Goal: Information Seeking & Learning: Learn about a topic

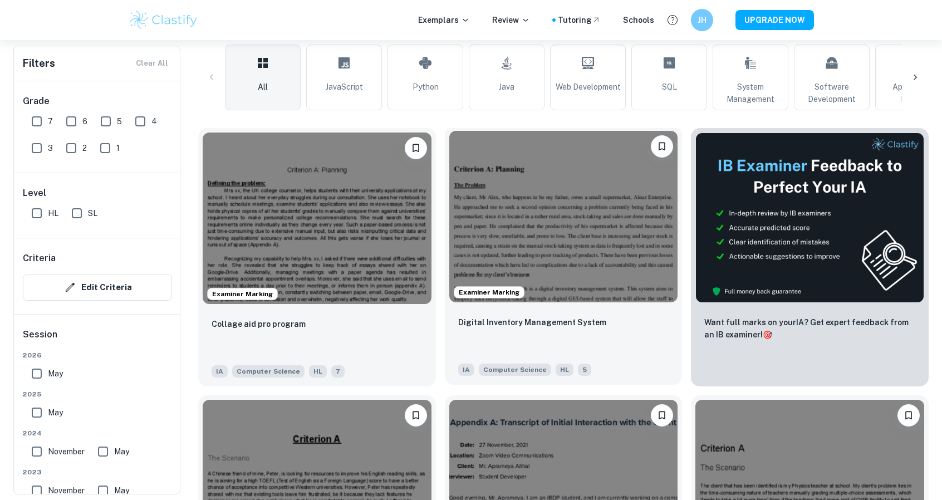
scroll to position [278, 0]
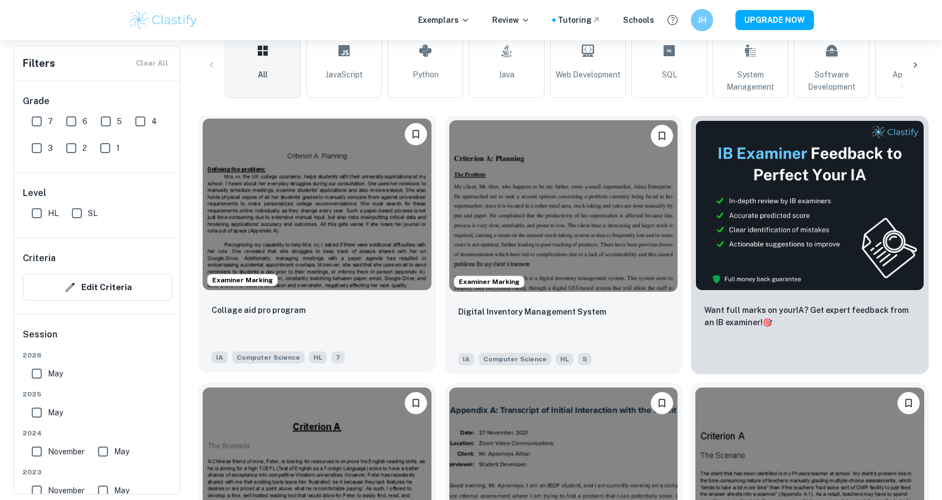
click at [352, 214] on img at bounding box center [317, 204] width 229 height 171
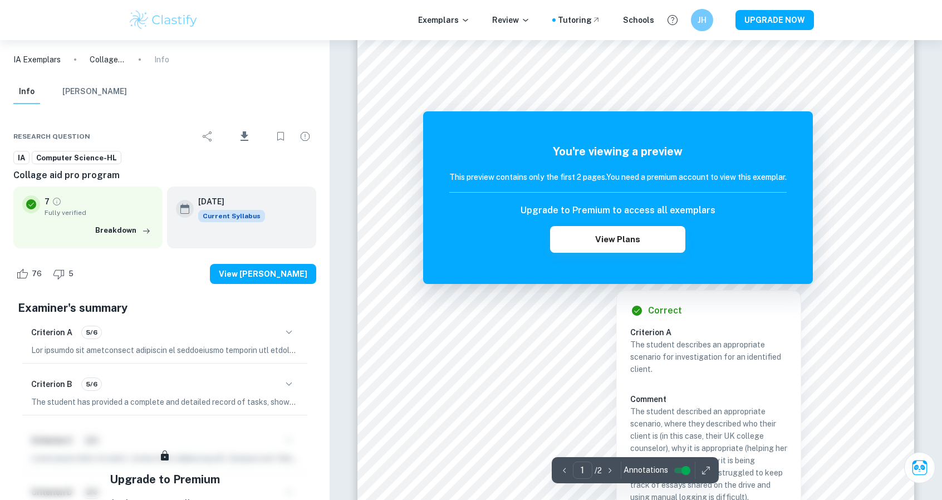
scroll to position [167, 0]
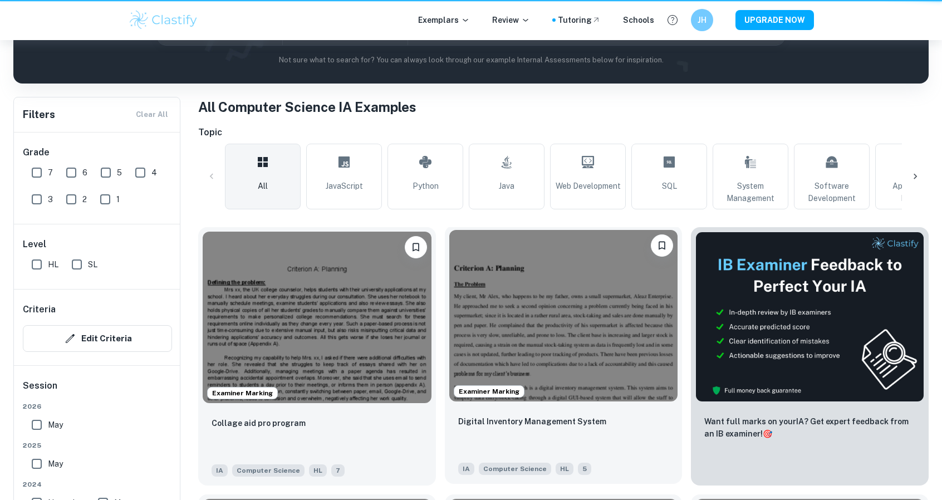
scroll to position [278, 0]
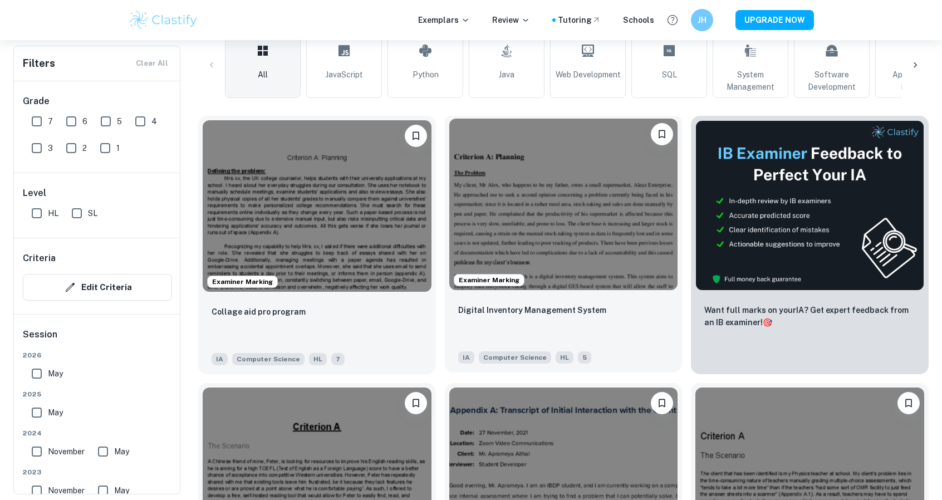
click at [562, 200] on img at bounding box center [563, 204] width 229 height 171
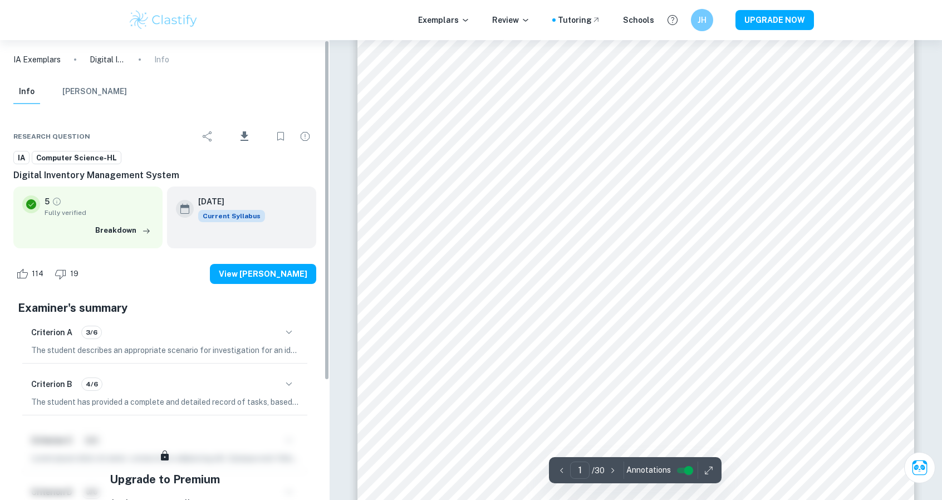
scroll to position [278, 0]
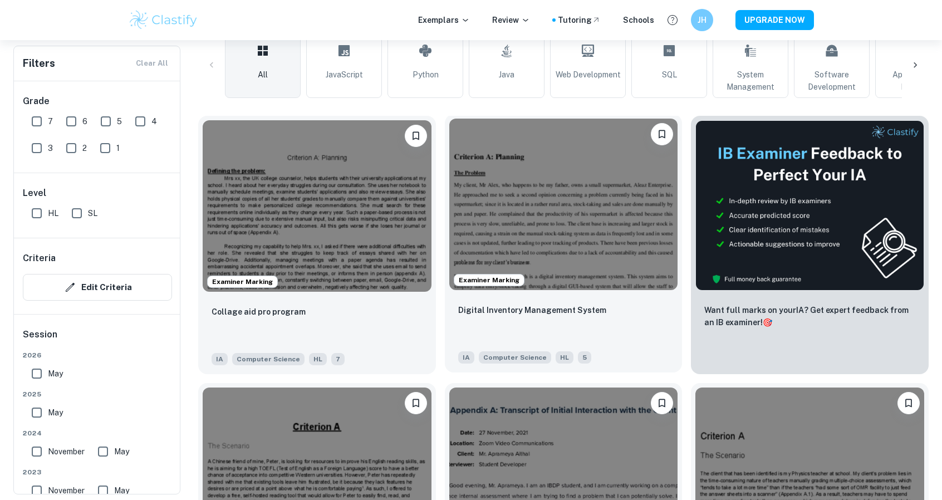
scroll to position [501, 0]
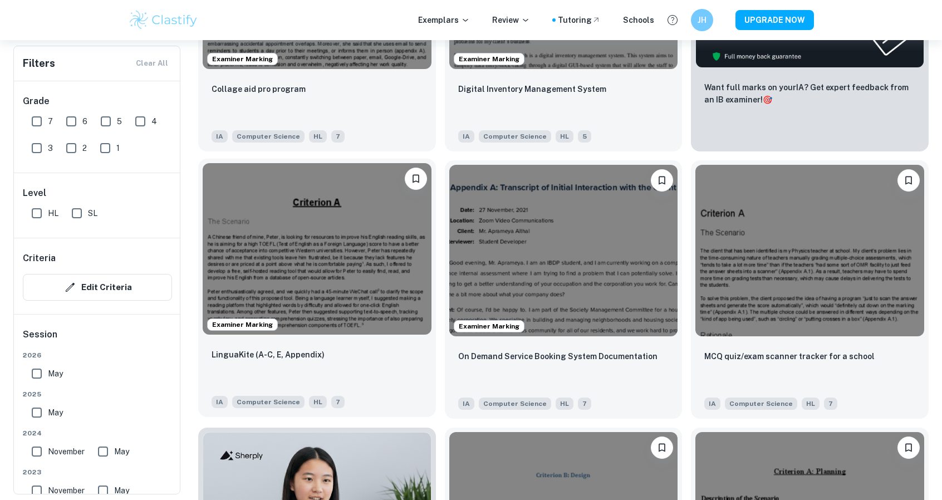
click at [248, 253] on img at bounding box center [317, 248] width 229 height 171
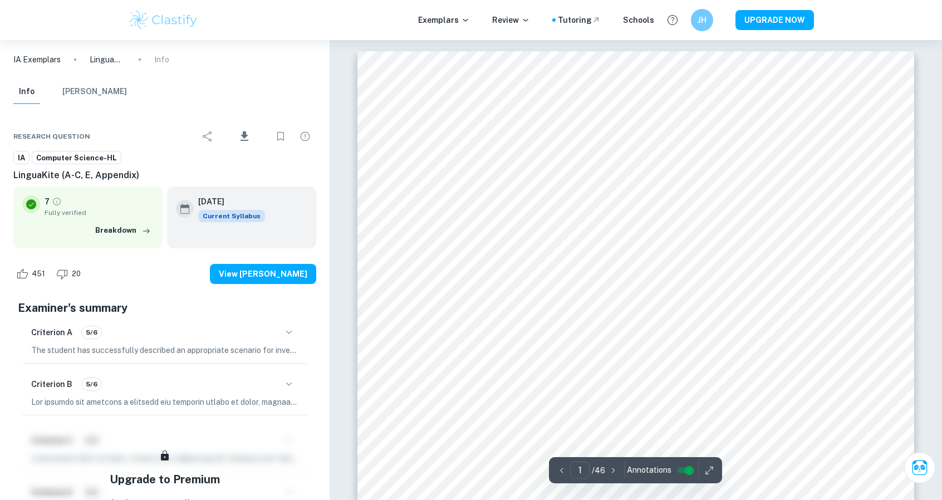
click at [677, 469] on input "controlled" at bounding box center [689, 470] width 40 height 13
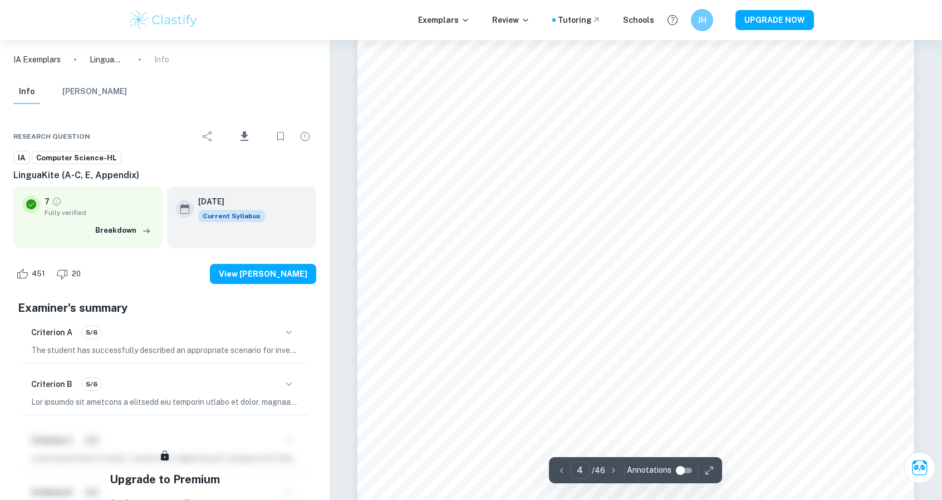
scroll to position [2449, 0]
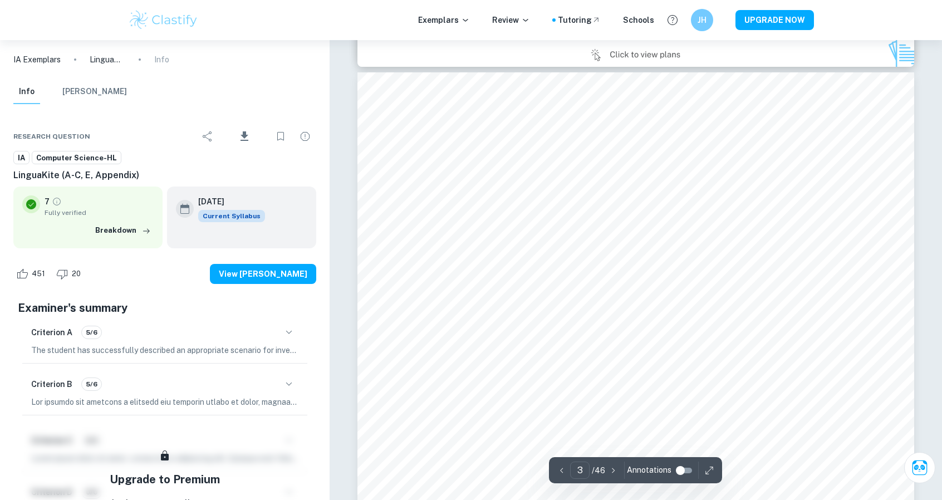
type input "2"
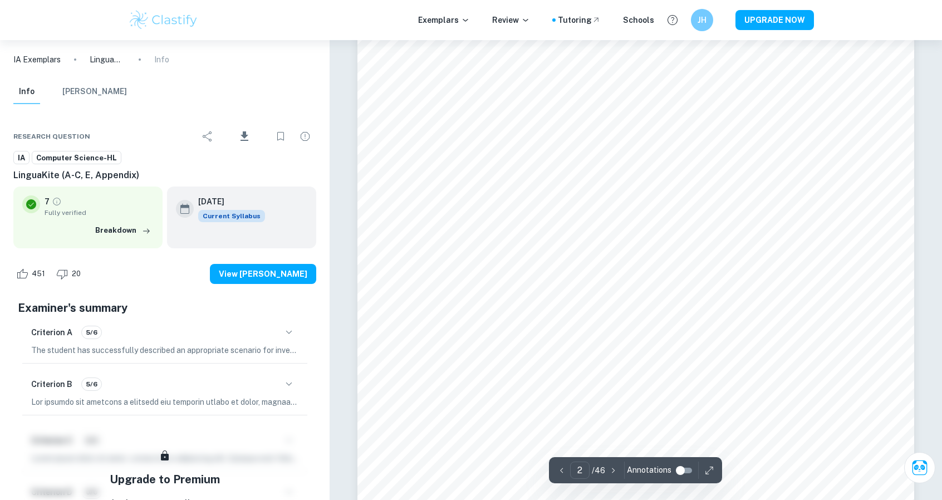
scroll to position [1002, 0]
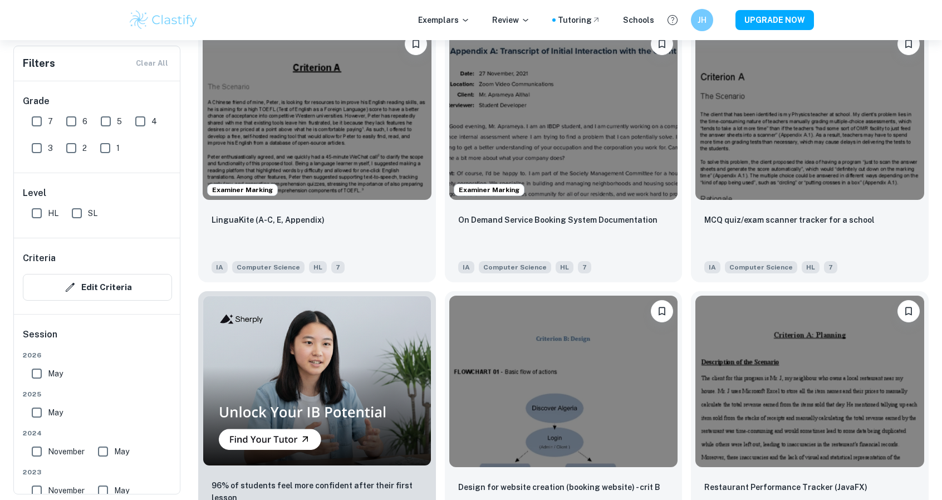
scroll to position [668, 0]
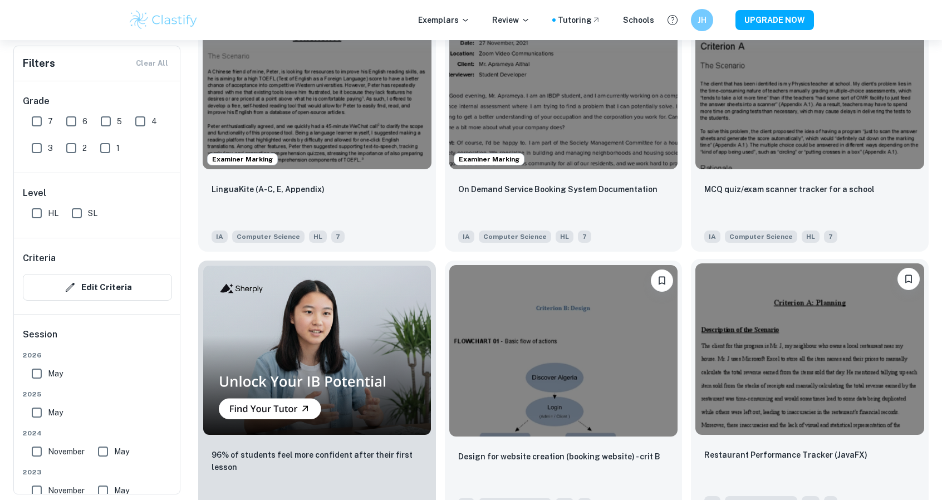
click at [771, 333] on img at bounding box center [809, 348] width 229 height 171
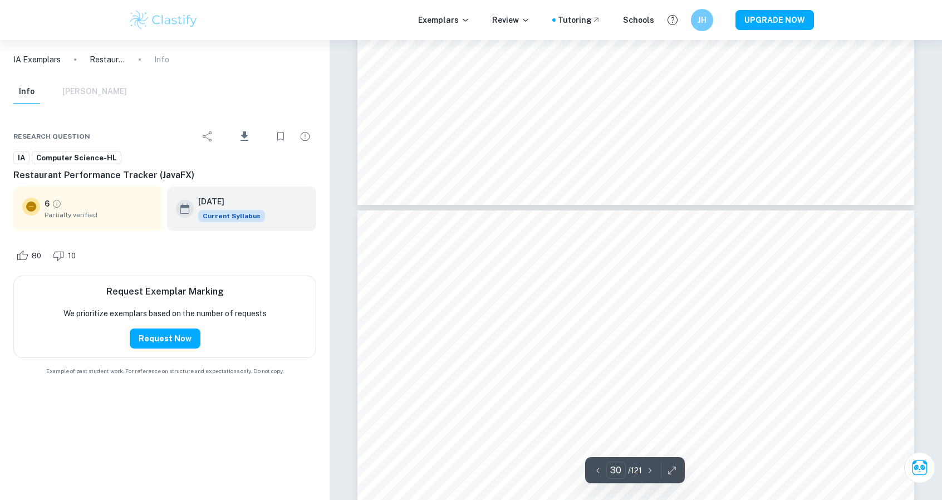
scroll to position [23330, 0]
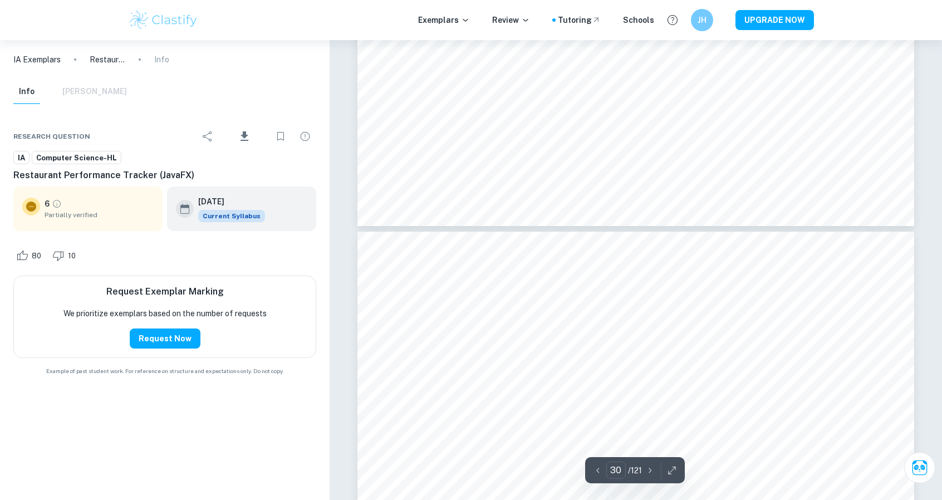
type input "29"
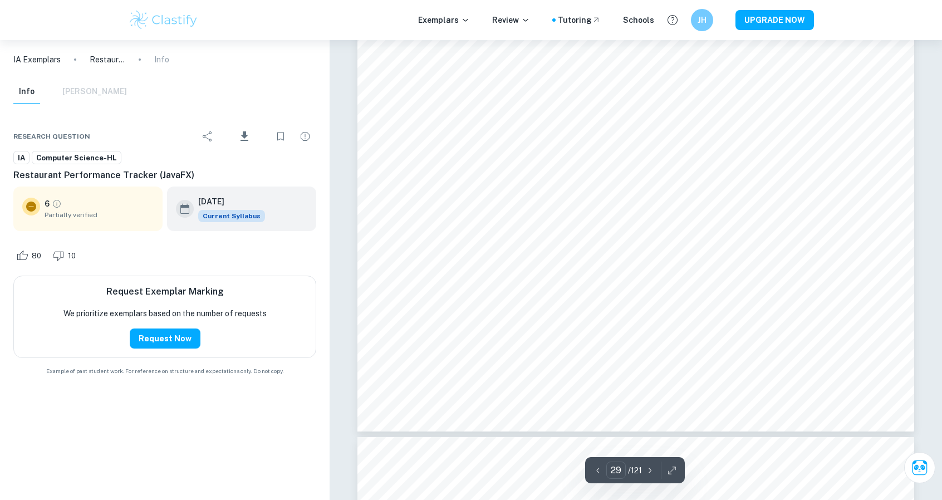
scroll to position [23101, 0]
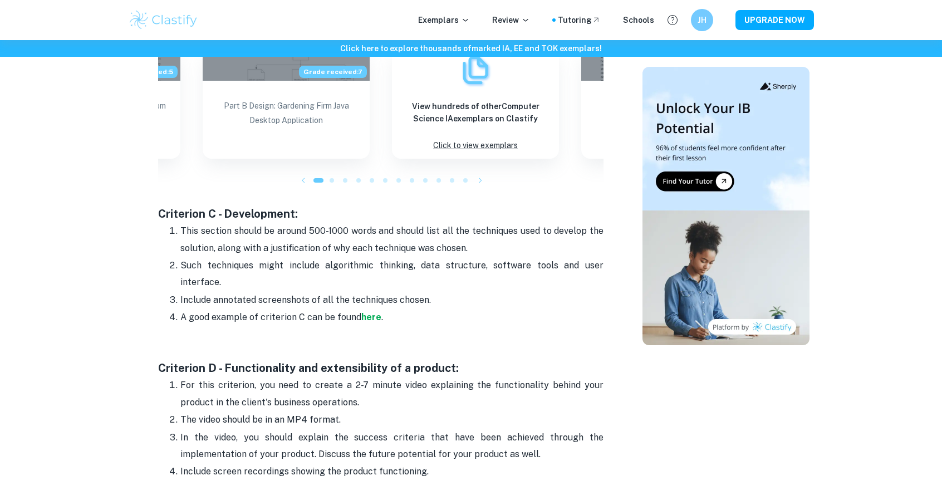
scroll to position [1058, 0]
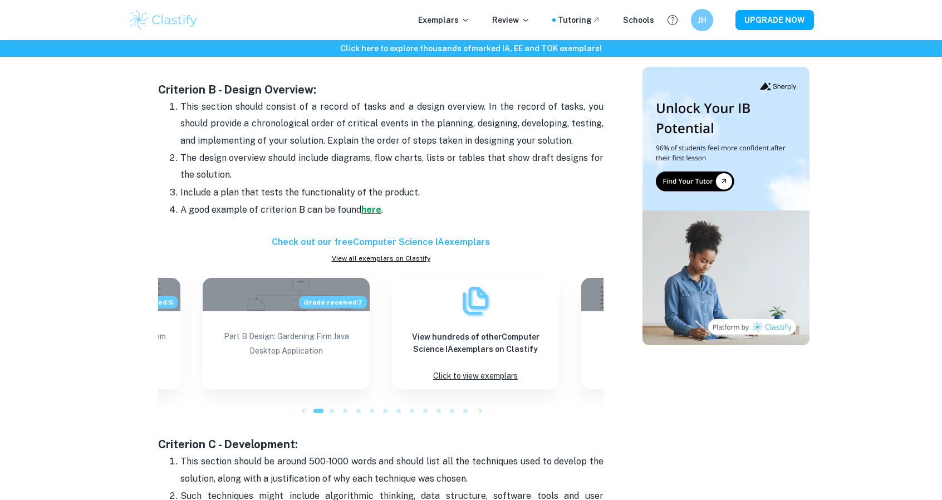
click at [364, 213] on strong "here" at bounding box center [371, 209] width 20 height 11
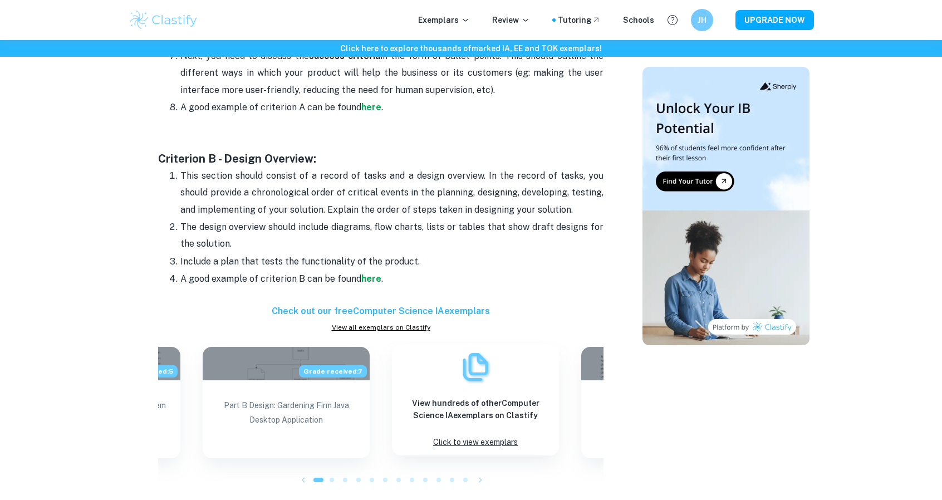
scroll to position [991, 0]
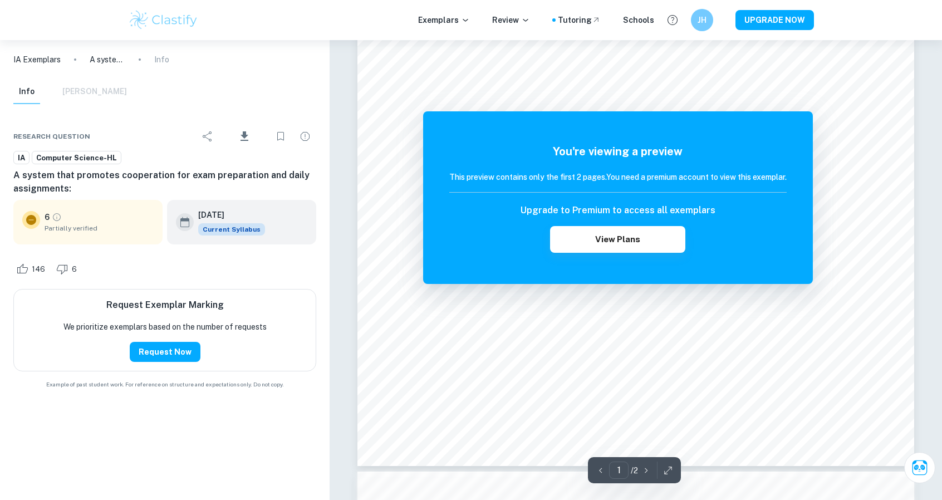
scroll to position [557, 0]
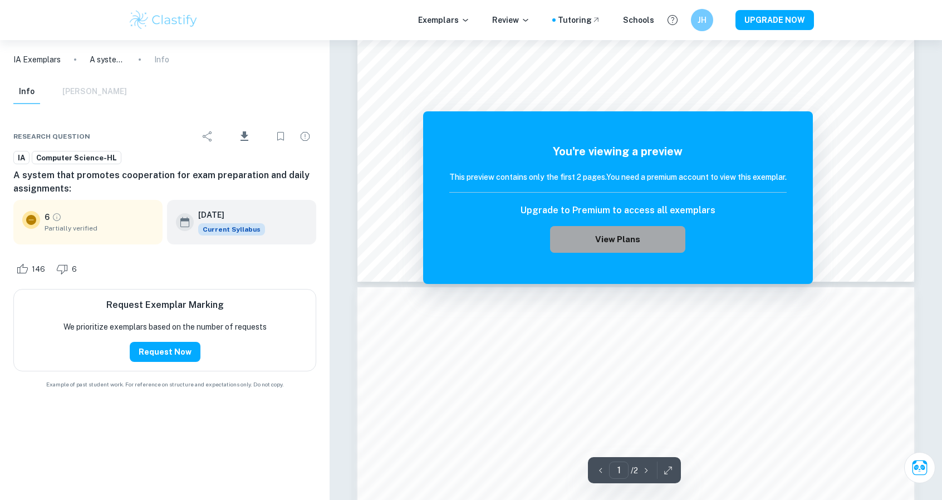
click at [671, 235] on button "View Plans" at bounding box center [617, 239] width 135 height 27
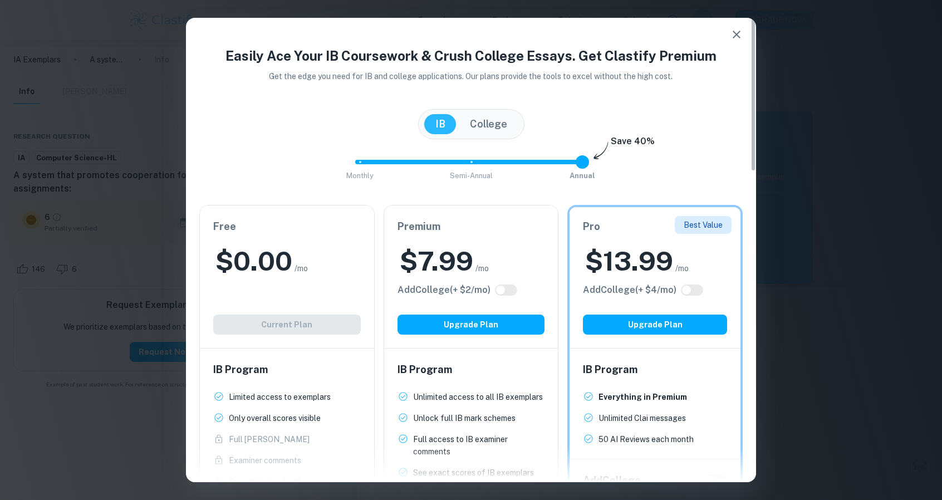
click at [276, 303] on div "Free $ 0.00 /mo Add College (+ $ 2 /mo) Current Plan" at bounding box center [287, 276] width 174 height 142
drag, startPoint x: 278, startPoint y: 277, endPoint x: 345, endPoint y: 224, distance: 85.5
click at [279, 276] on h2 "$ 0.00" at bounding box center [253, 261] width 77 height 36
click at [741, 37] on icon "button" at bounding box center [736, 34] width 13 height 13
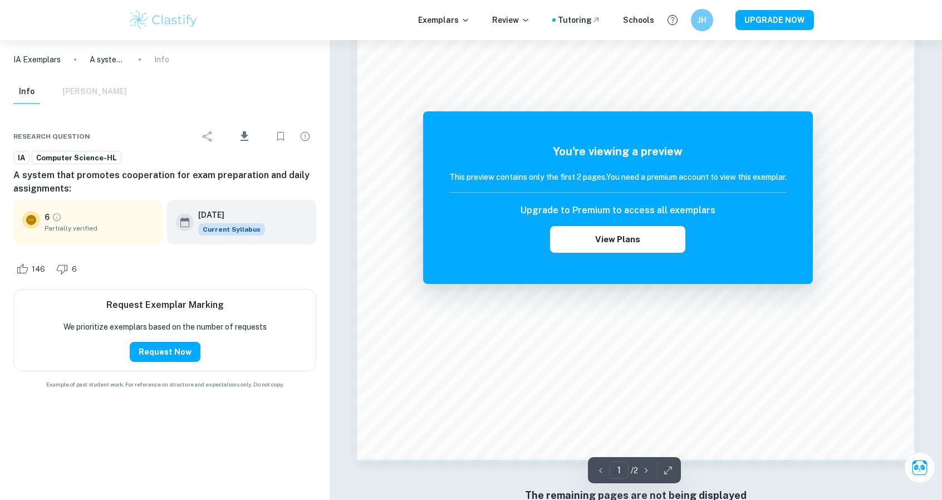
scroll to position [1208, 0]
